Goal: Transaction & Acquisition: Subscribe to service/newsletter

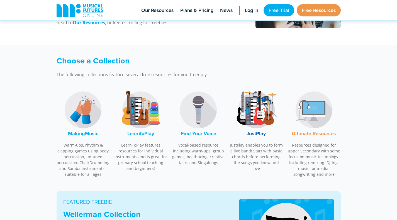
scroll to position [130, 0]
click at [261, 114] on img at bounding box center [256, 110] width 42 height 42
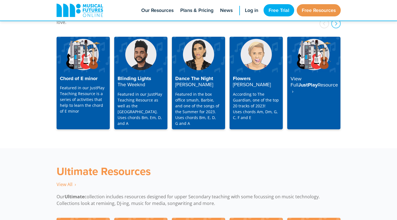
scroll to position [1474, 0]
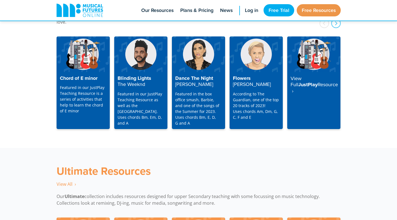
click at [314, 82] on div "View Full JustPlay Resource ‎ ›" at bounding box center [313, 100] width 53 height 57
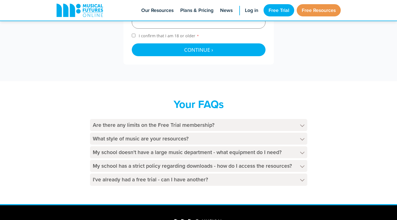
scroll to position [262, 0]
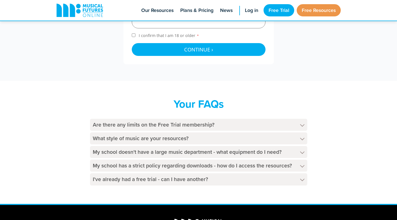
click at [256, 124] on h4 "Are there any limits on the Free Trial membership?" at bounding box center [198, 125] width 217 height 12
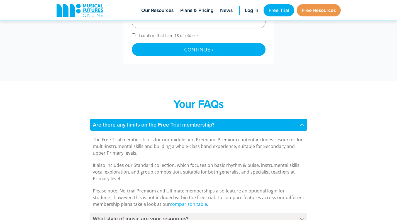
click at [256, 124] on h4 "Are there any limits on the Free Trial membership?" at bounding box center [198, 125] width 217 height 12
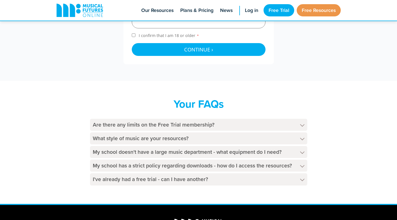
click at [256, 124] on h4 "Are there any limits on the Free Trial membership?" at bounding box center [198, 125] width 217 height 12
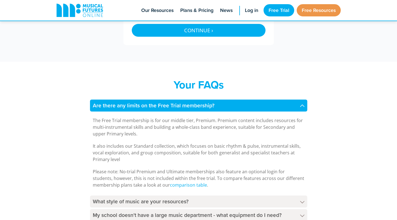
scroll to position [282, 0]
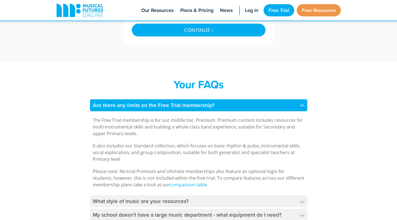
click at [244, 106] on h4 "Are there any limits on the Free Trial membership?" at bounding box center [198, 105] width 217 height 12
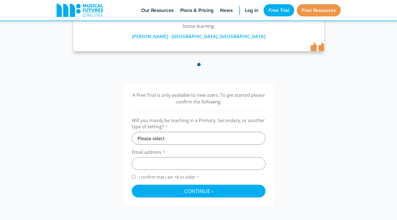
scroll to position [120, 0]
click at [160, 139] on select "Please select Primary Secondary Other" at bounding box center [199, 138] width 134 height 13
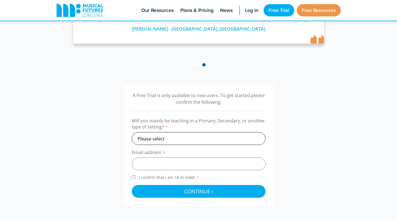
select select "secondary"
click at [132, 132] on select "Please select Primary Secondary Other" at bounding box center [199, 138] width 134 height 13
click at [156, 164] on input "email" at bounding box center [199, 164] width 134 height 13
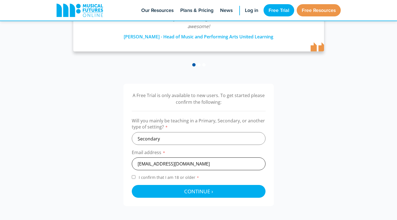
type input "[EMAIL_ADDRESS][DOMAIN_NAME]"
click at [132, 178] on input "I confirm that I am 18 or older *" at bounding box center [134, 177] width 4 height 4
checkbox input "true"
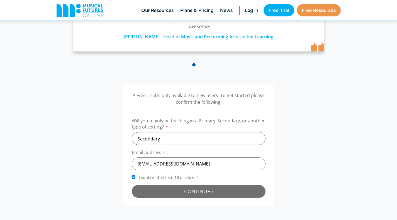
click at [170, 195] on button "Continue › Checking your details..." at bounding box center [199, 191] width 134 height 13
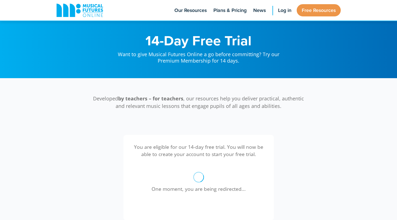
scroll to position [182, 0]
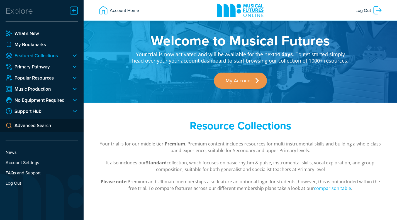
click at [38, 55] on link "Featured Collections" at bounding box center [36, 55] width 61 height 7
click at [76, 55] on div at bounding box center [72, 55] width 11 height 7
